Goal: Transaction & Acquisition: Purchase product/service

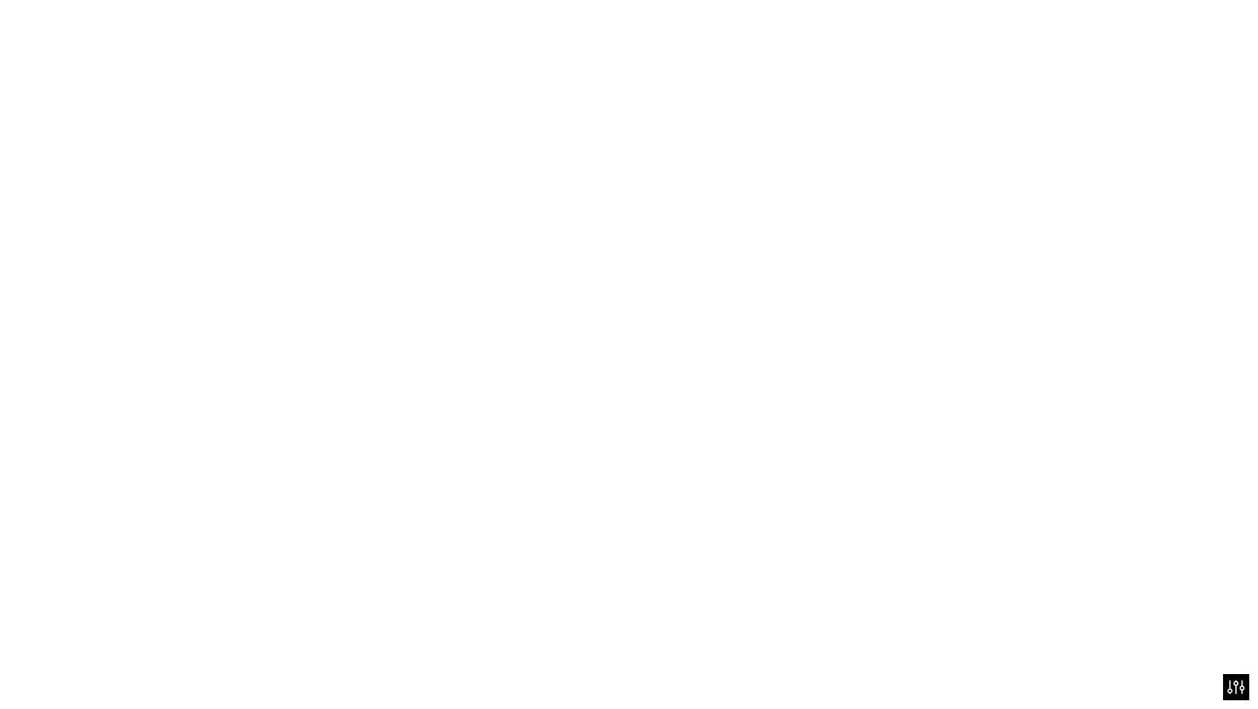
scroll to position [189, 0]
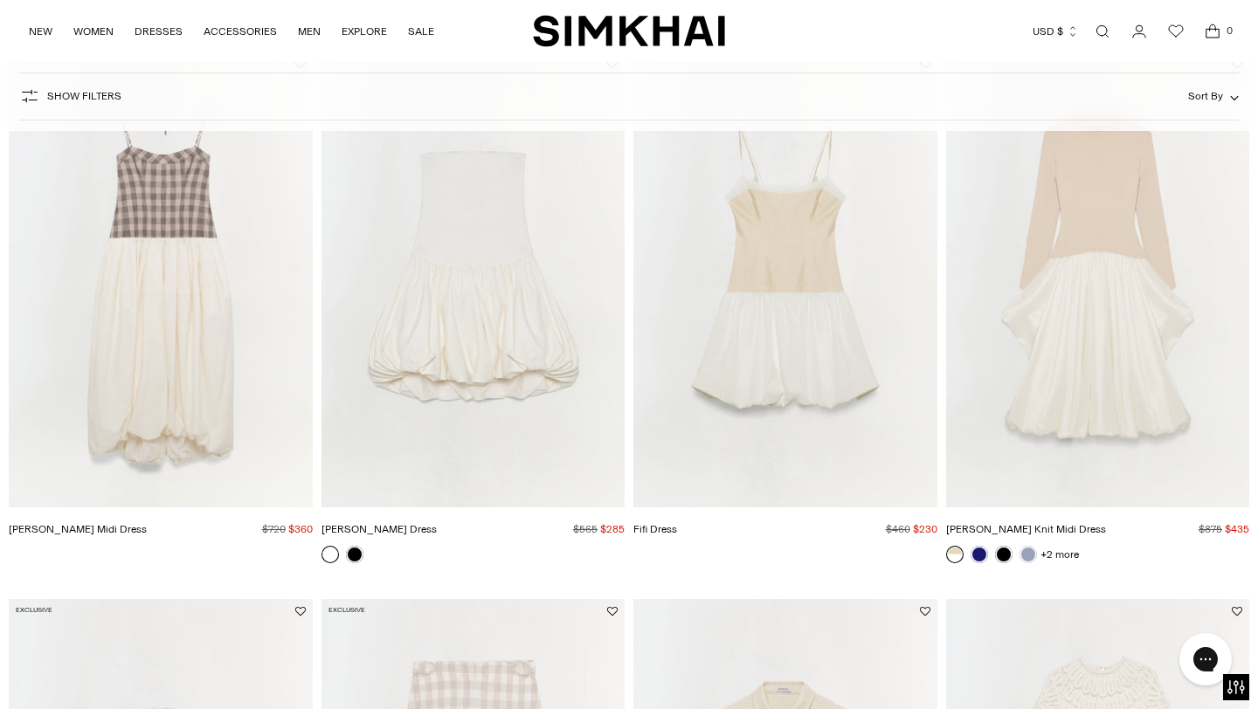
scroll to position [1270, 0]
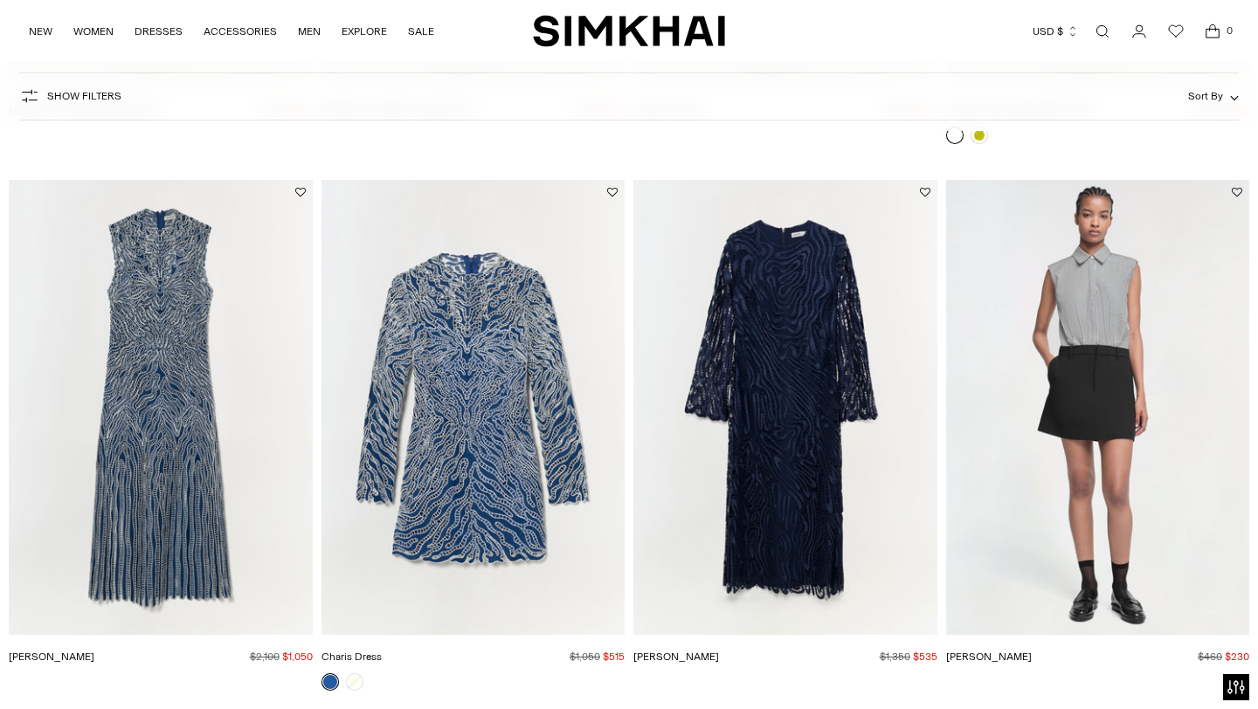
scroll to position [2396, 0]
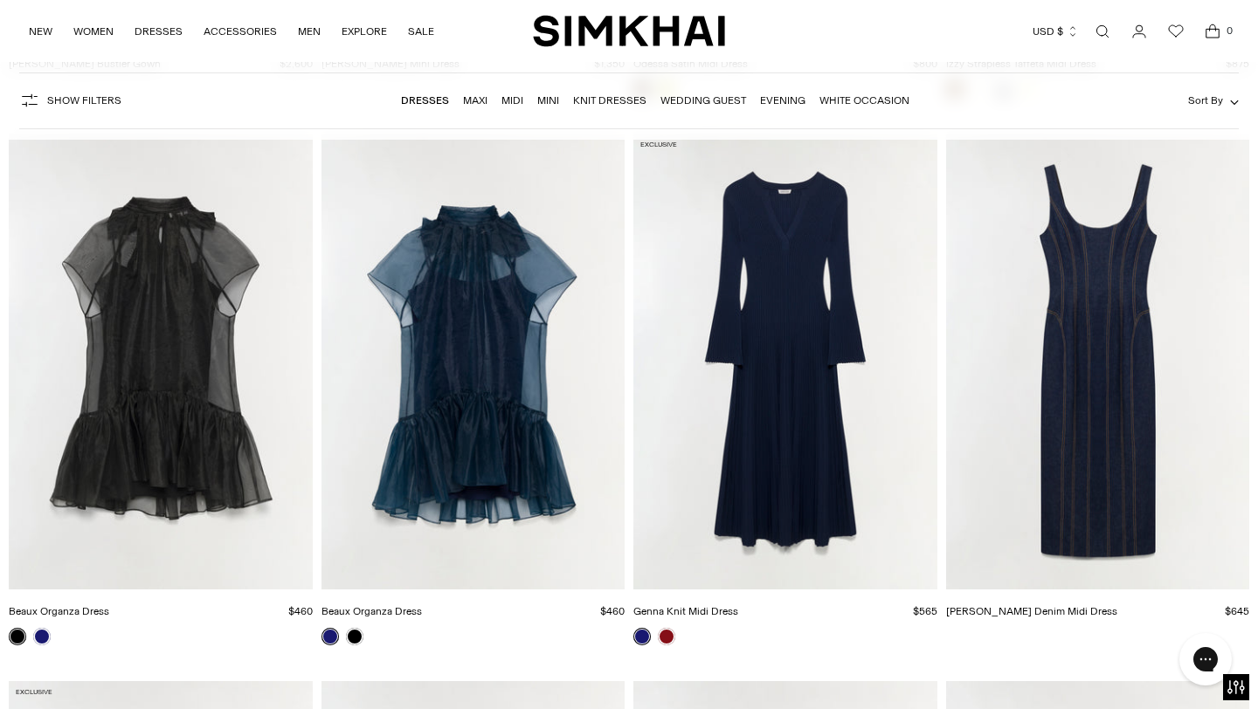
scroll to position [3395, 0]
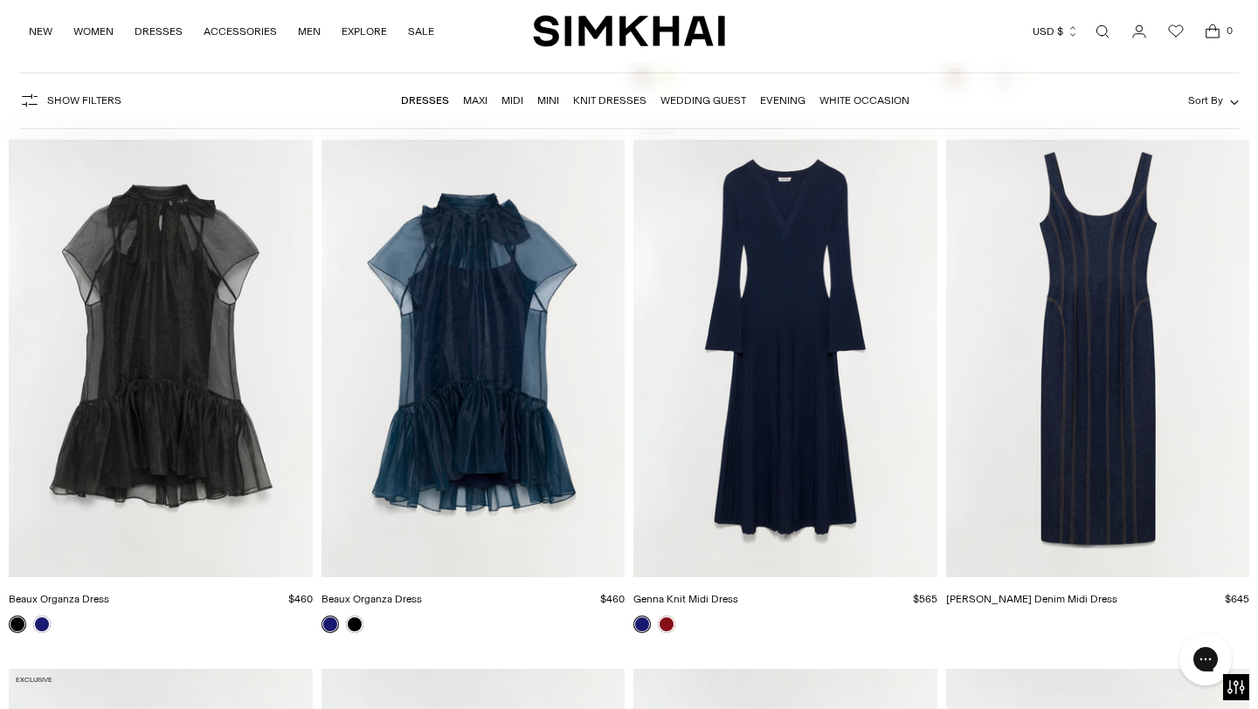
click at [0, 0] on img "Beaux Organza Dress" at bounding box center [0, 0] width 0 height 0
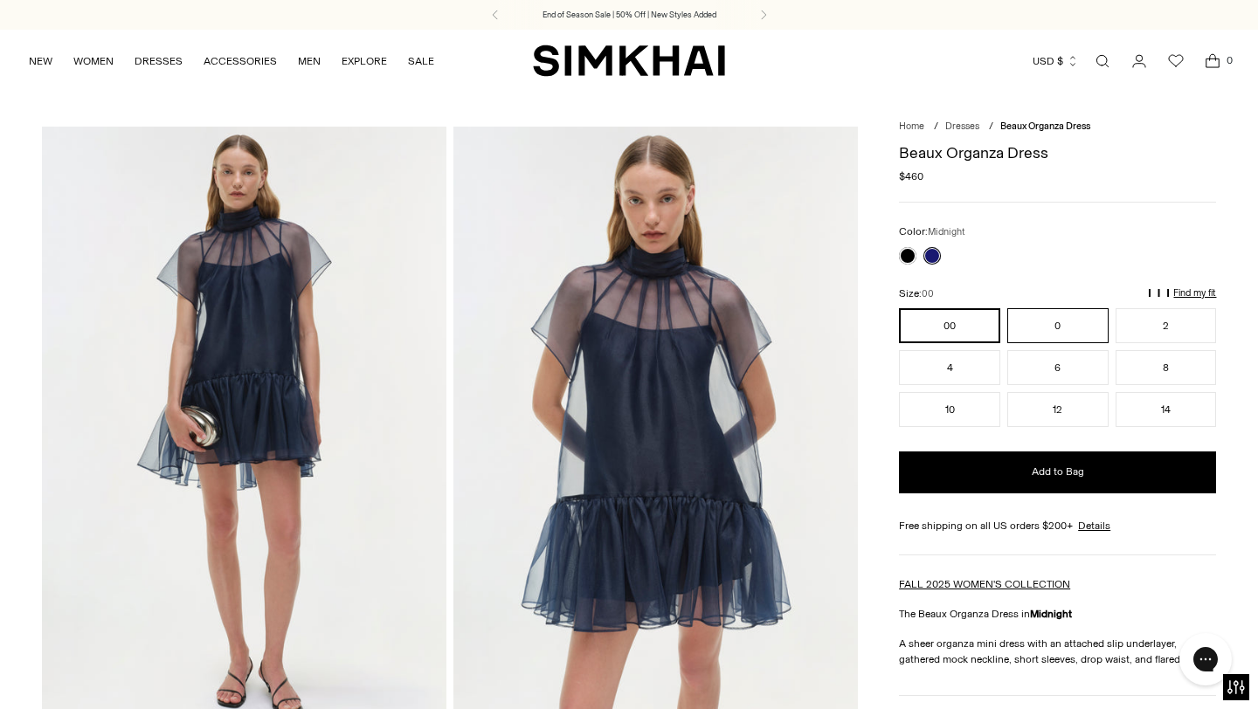
click at [1060, 365] on button "6" at bounding box center [1057, 367] width 101 height 35
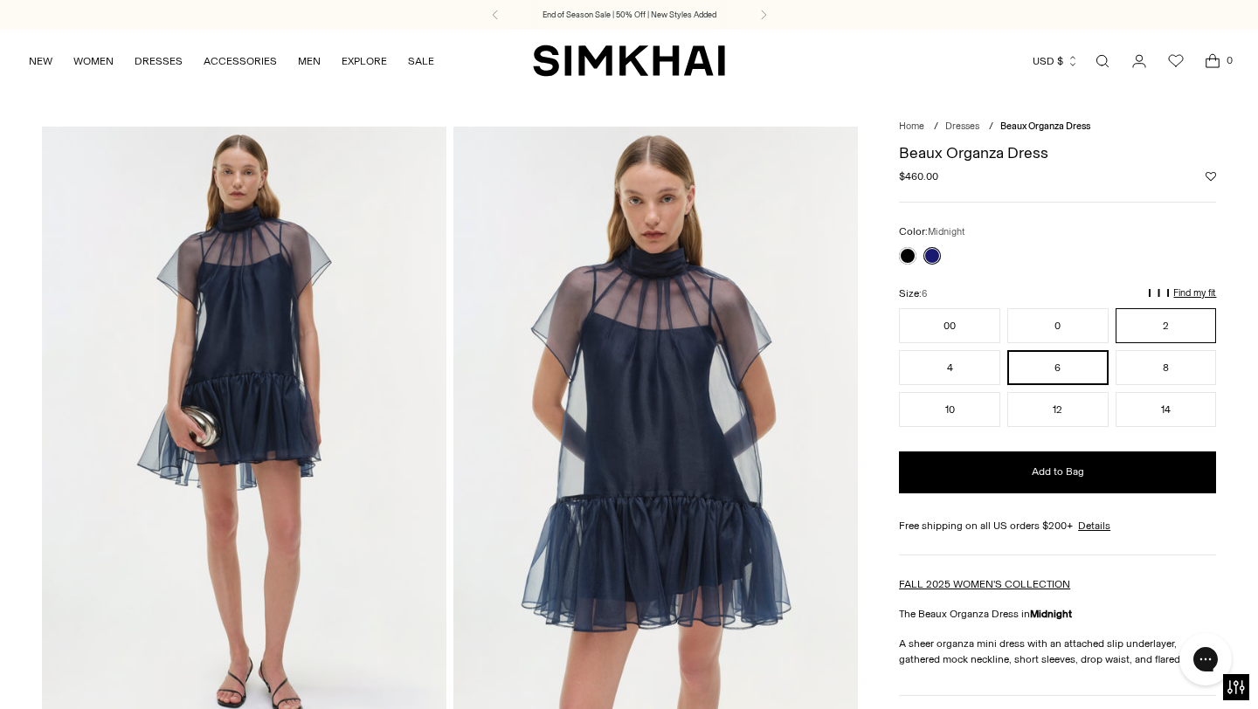
click at [1157, 326] on button "2" at bounding box center [1166, 325] width 101 height 35
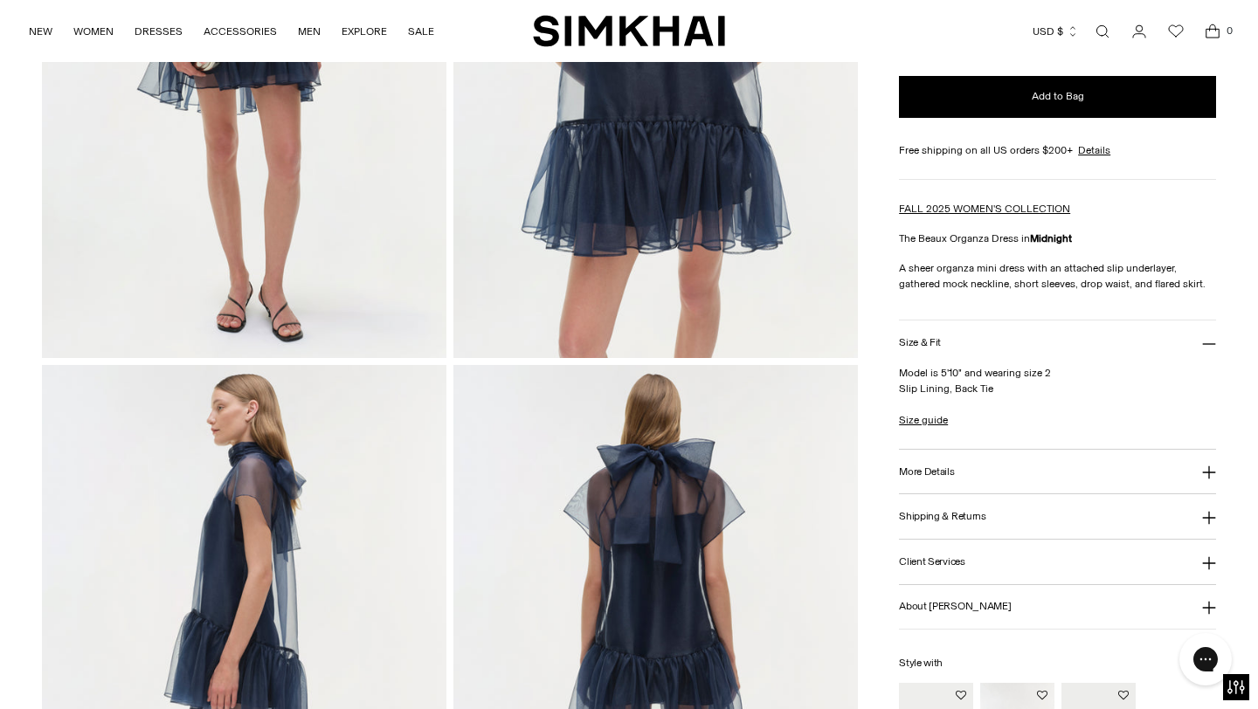
scroll to position [388, 0]
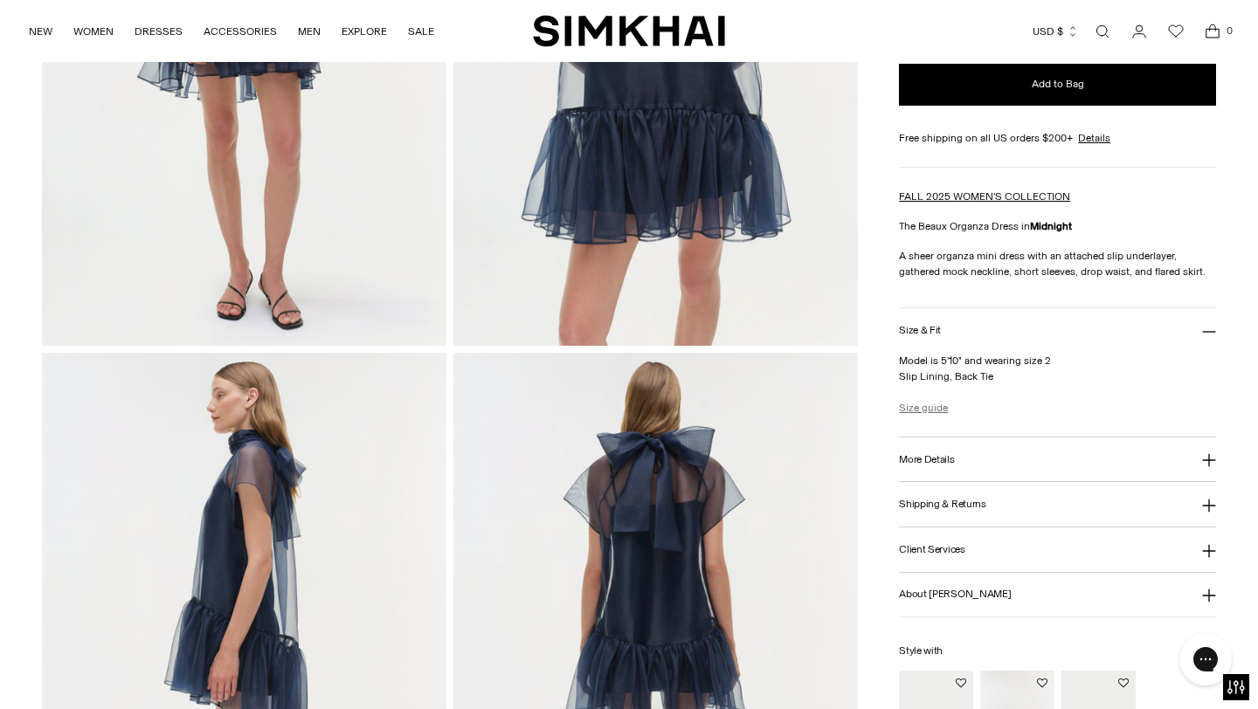
click at [931, 409] on link "Size guide" at bounding box center [923, 408] width 49 height 16
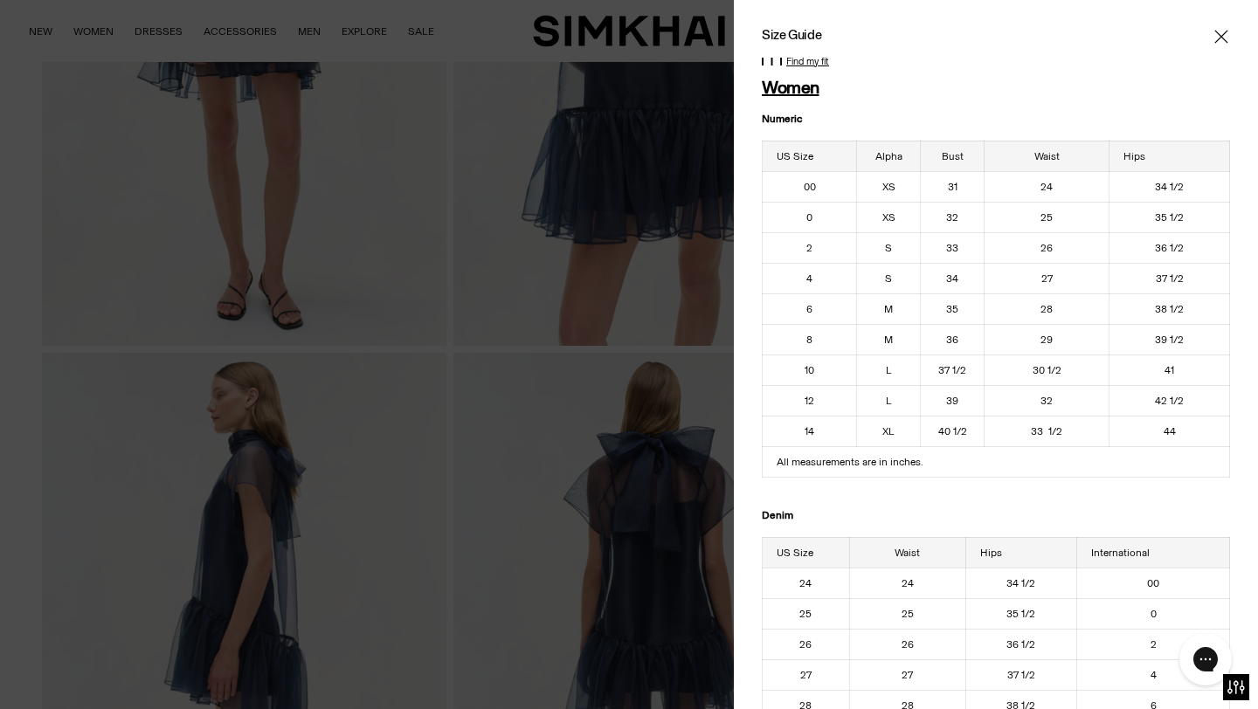
click at [1223, 31] on icon "Close" at bounding box center [1221, 36] width 14 height 17
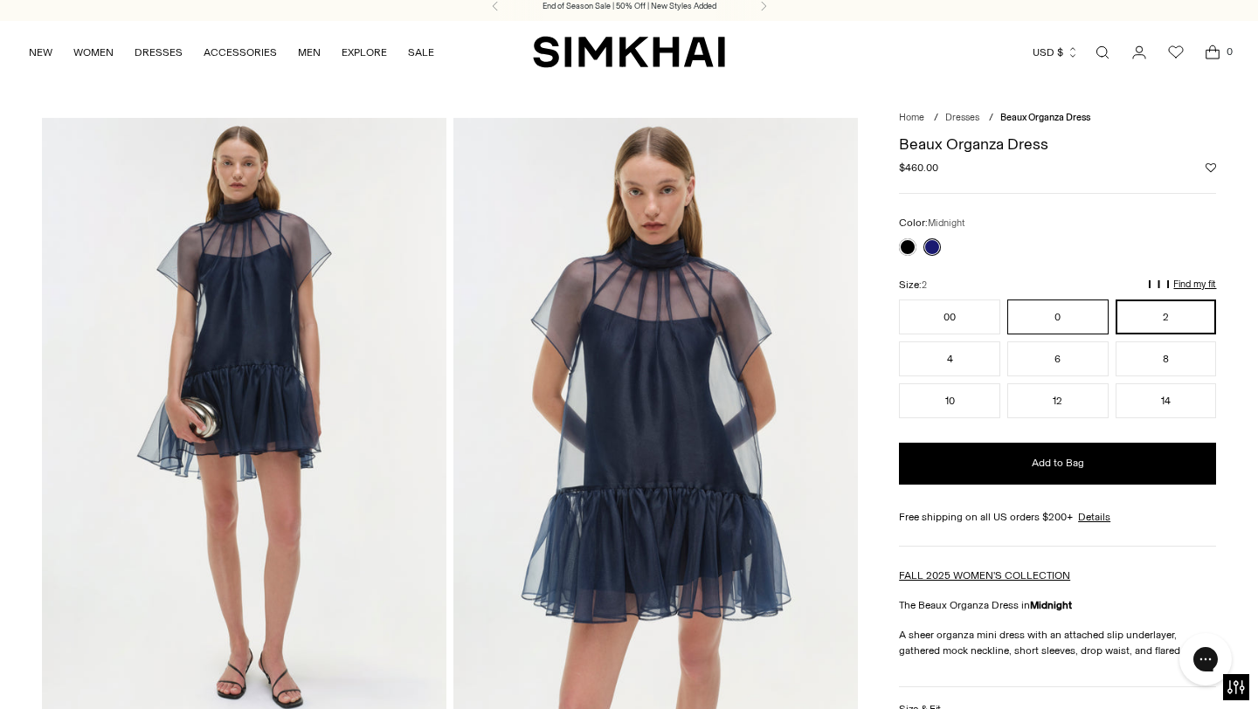
scroll to position [0, 0]
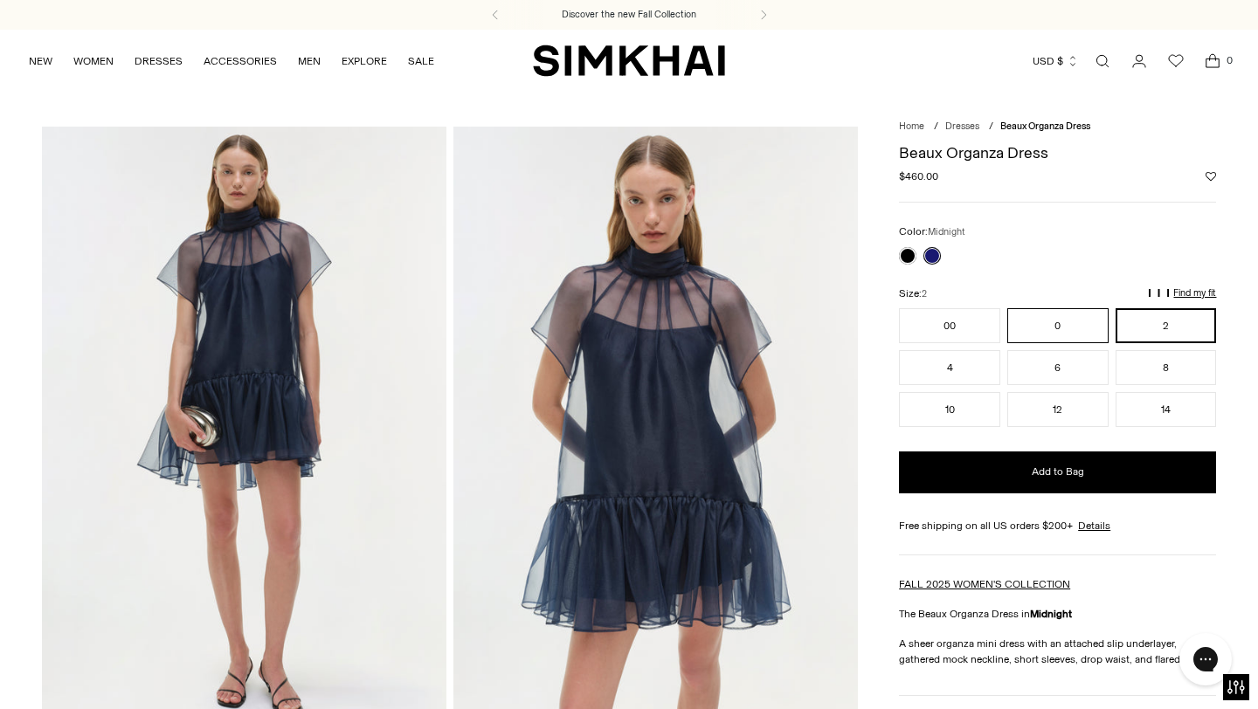
click at [1058, 328] on button "0" at bounding box center [1057, 325] width 101 height 35
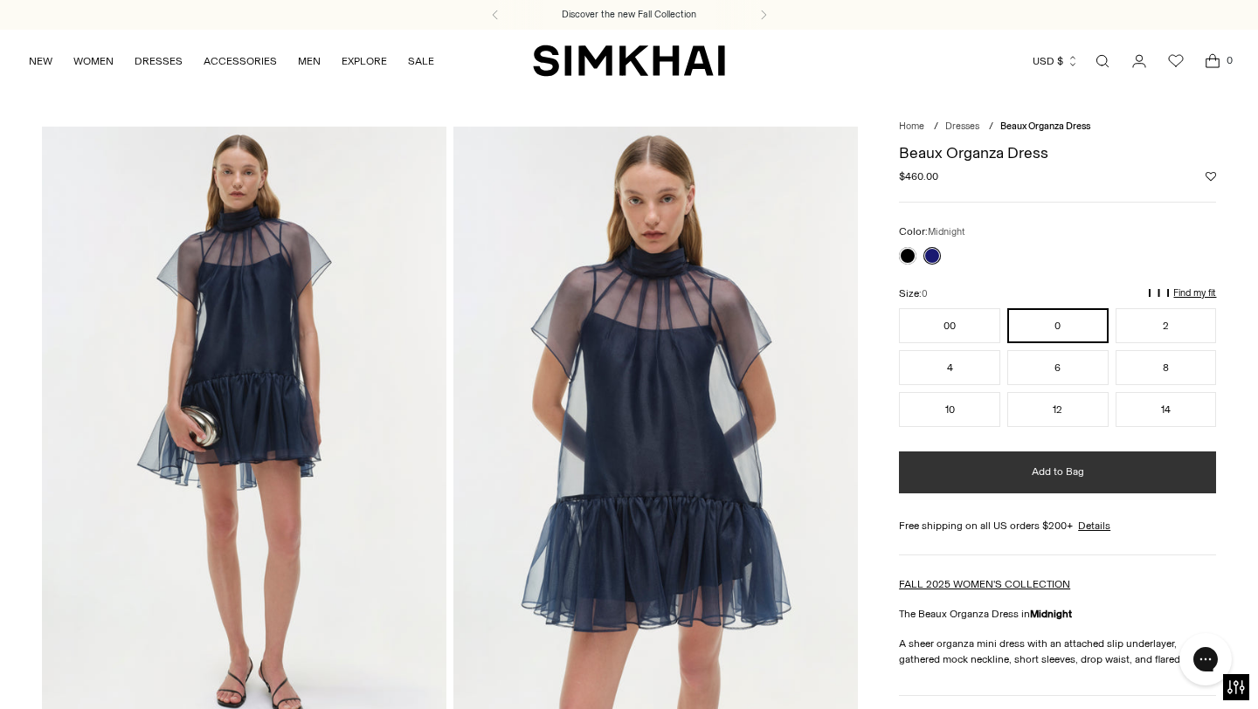
click at [1025, 464] on button "Add to Bag" at bounding box center [1057, 473] width 317 height 42
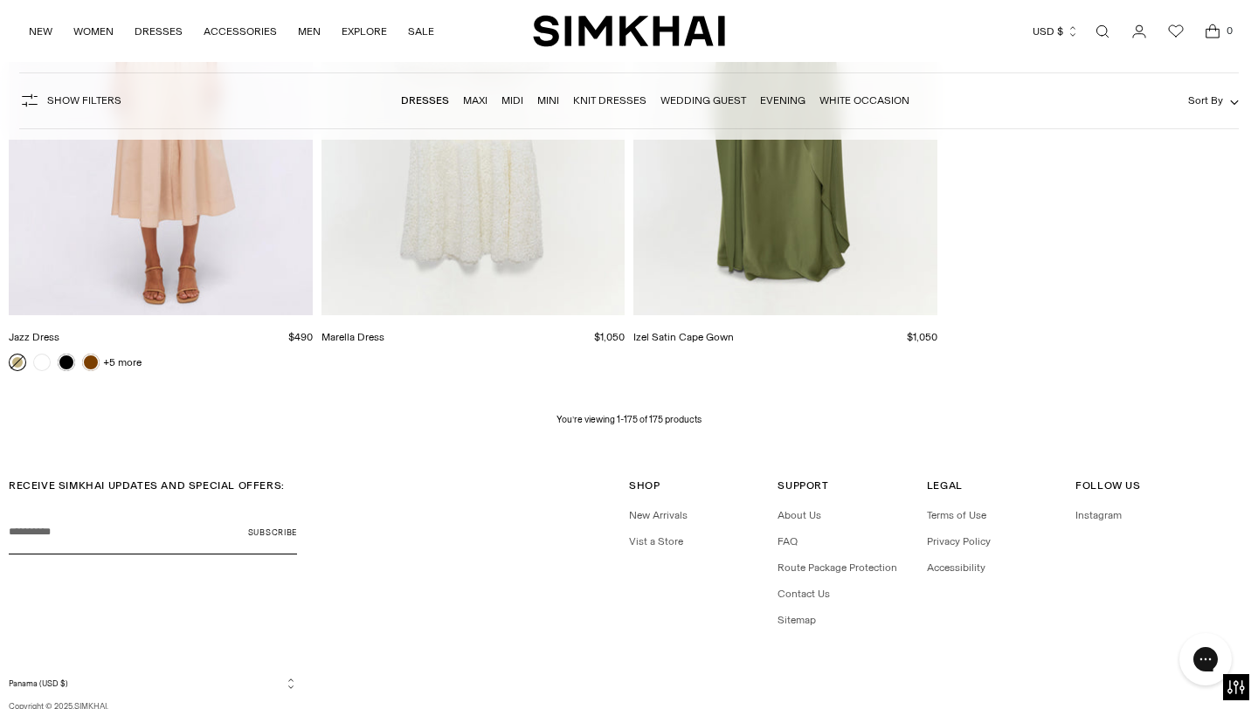
scroll to position [23797, 0]
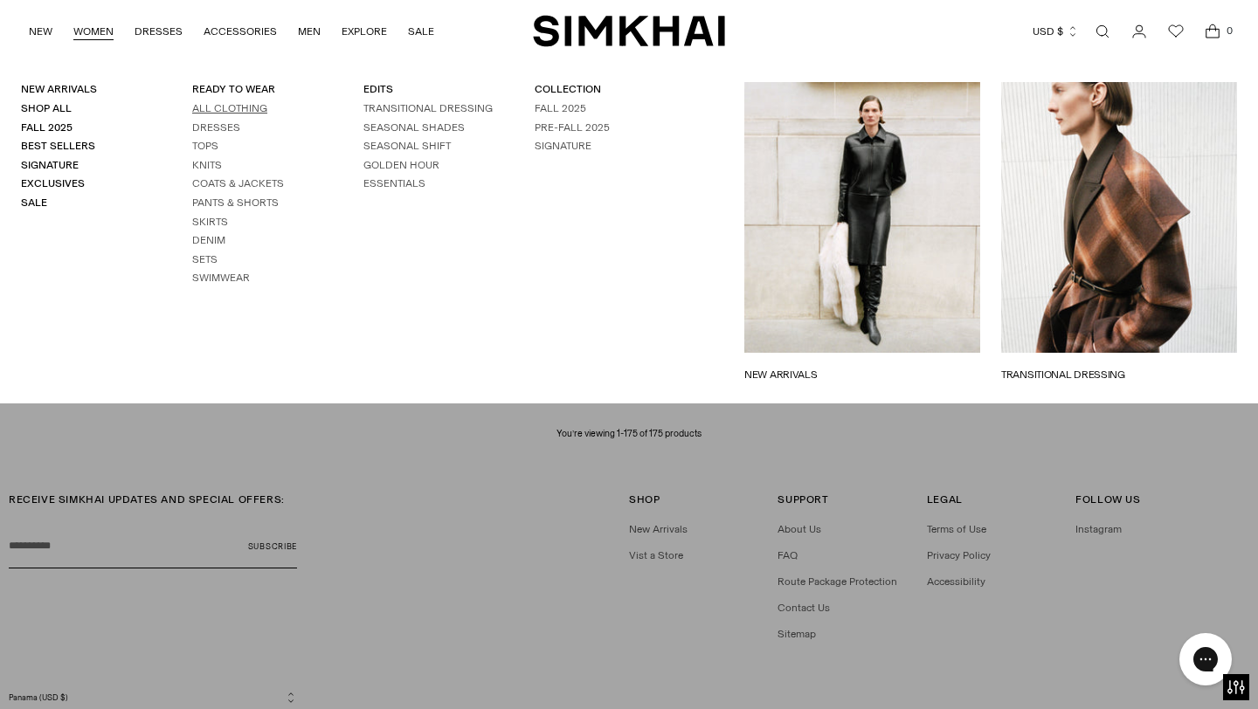
click at [244, 107] on link "All Clothing" at bounding box center [229, 108] width 75 height 12
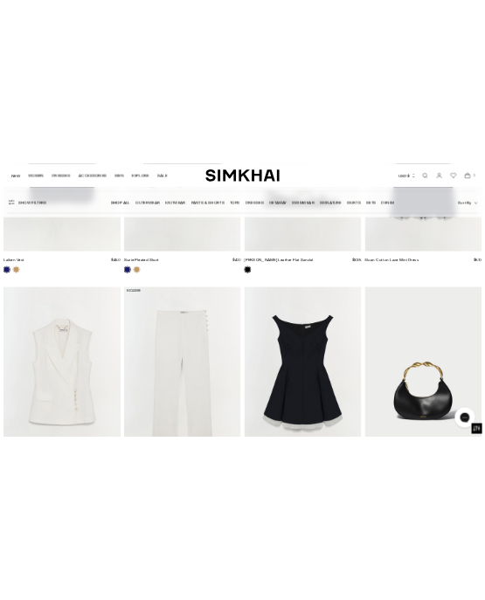
scroll to position [27872, 0]
